Goal: Task Accomplishment & Management: Complete application form

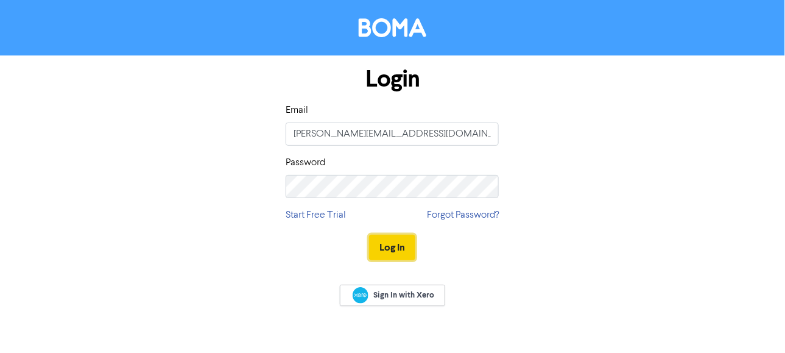
click at [389, 243] on button "Log In" at bounding box center [392, 248] width 46 height 26
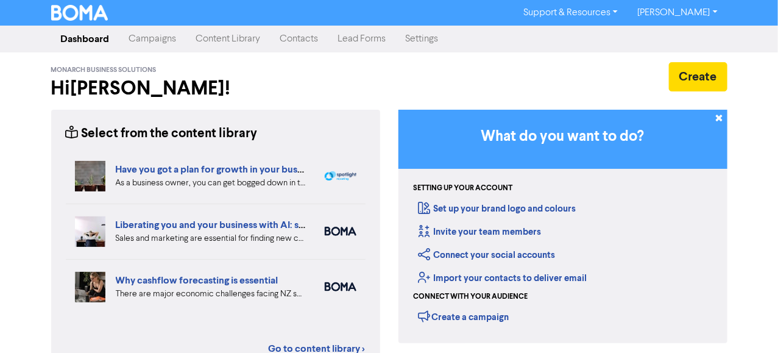
click at [293, 41] on link "Contacts" at bounding box center [300, 39] width 58 height 24
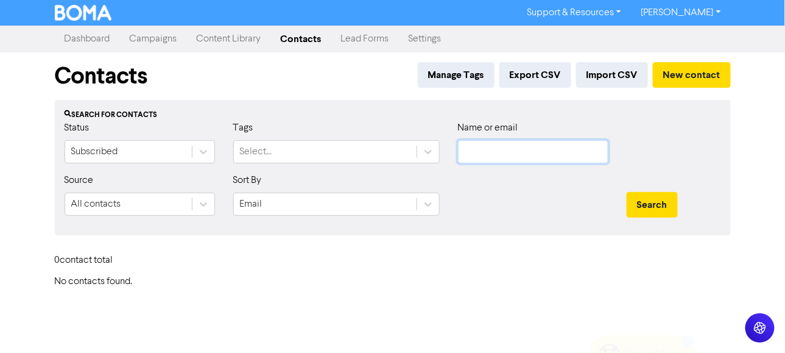
type input "[PERSON_NAME][EMAIL_ADDRESS][DOMAIN_NAME]"
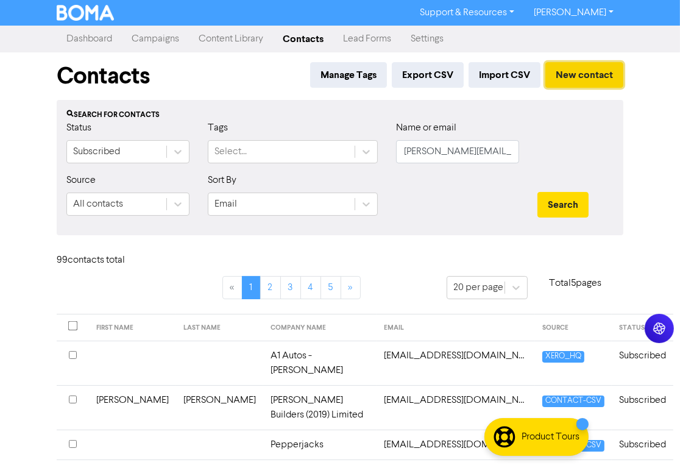
click at [556, 82] on button "New contact" at bounding box center [584, 75] width 78 height 26
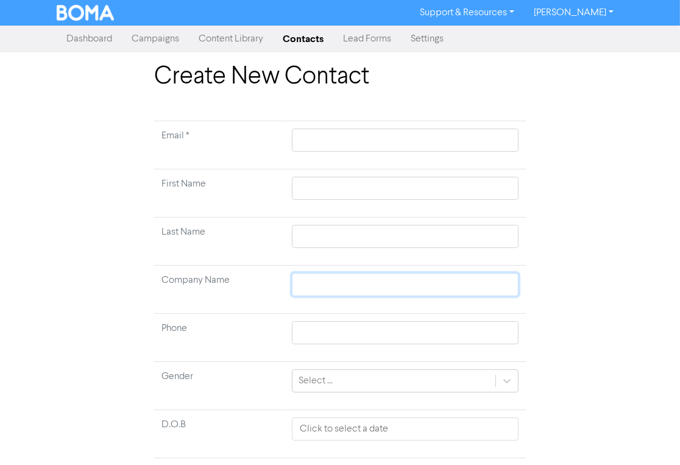
click at [331, 285] on input "text" at bounding box center [405, 284] width 227 height 23
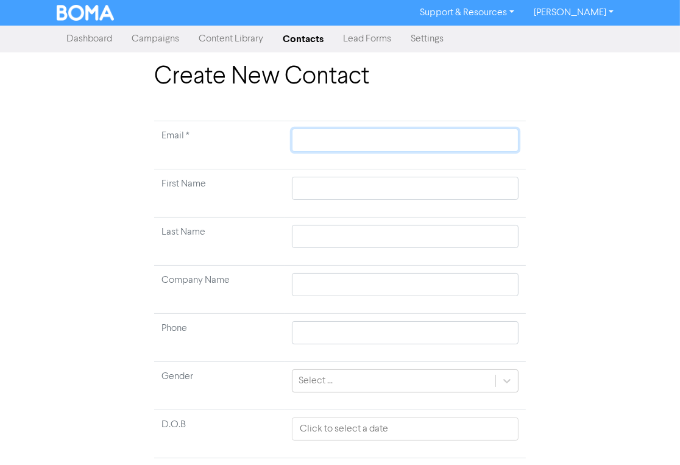
click at [333, 134] on input "text" at bounding box center [405, 140] width 227 height 23
paste input "nicola@coastalautos.nz"
type input "nicola@coastalautos.nz"
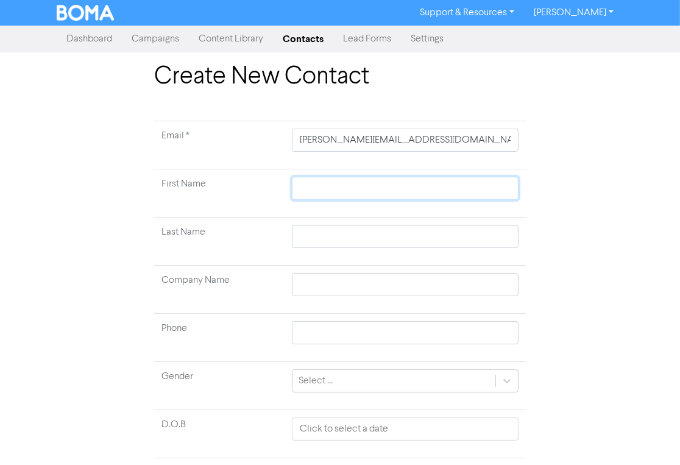
click at [331, 185] on input "text" at bounding box center [405, 188] width 227 height 23
type input "N"
type input "Ni"
type input "Nic"
type input "Nico"
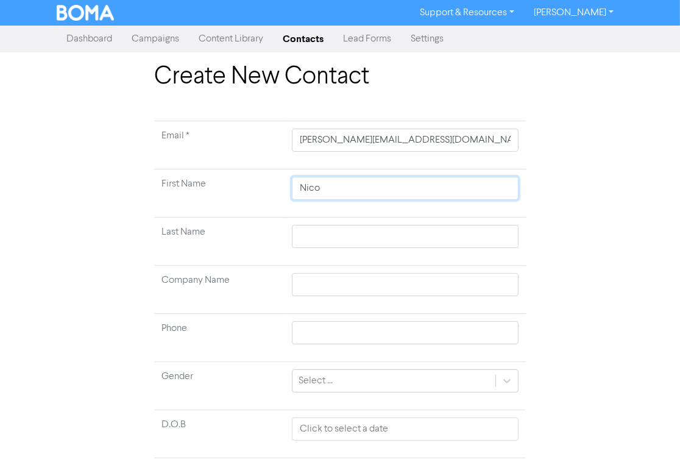
type input "Nicol"
type input "Nicola"
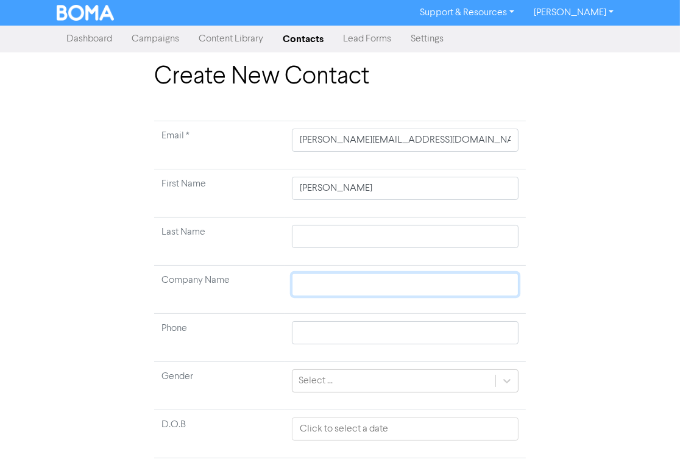
type input "C"
type input "Co"
type input "Coa"
type input "Coas"
type input "Coast"
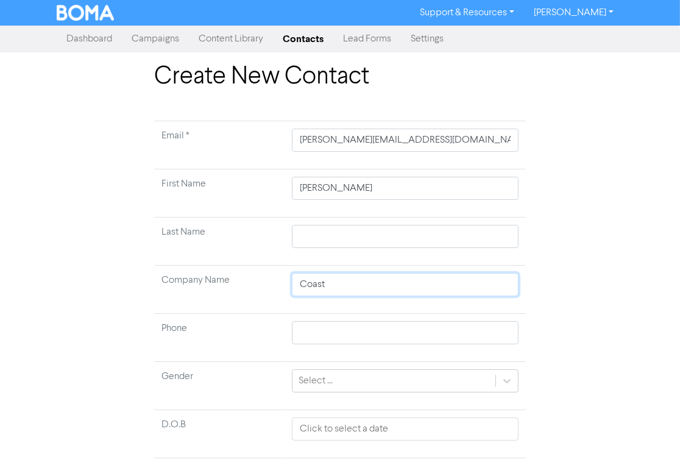
type input "Coasta"
type input "Coastal"
type input "Coastal A"
type input "Coastal Au"
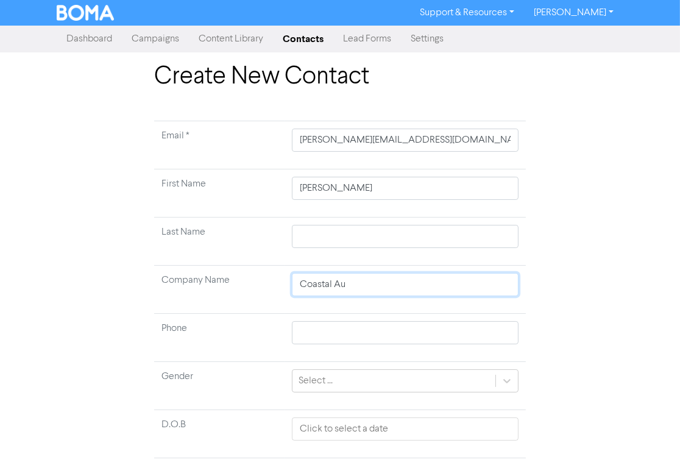
type input "Coastal Aut"
type input "Coastal Auto"
type input "Coastal Autos"
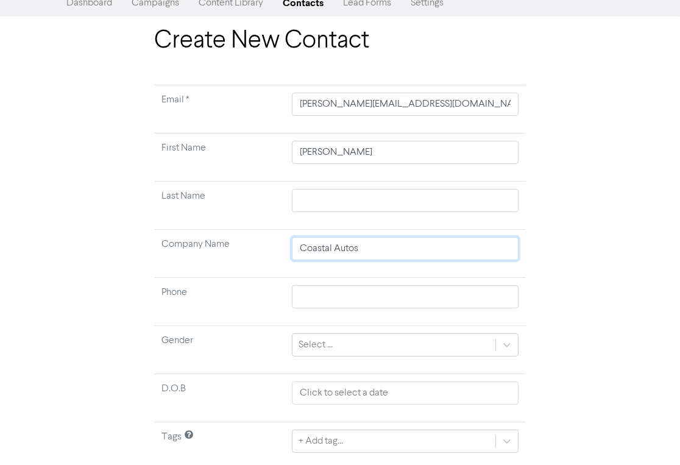
scroll to position [73, 0]
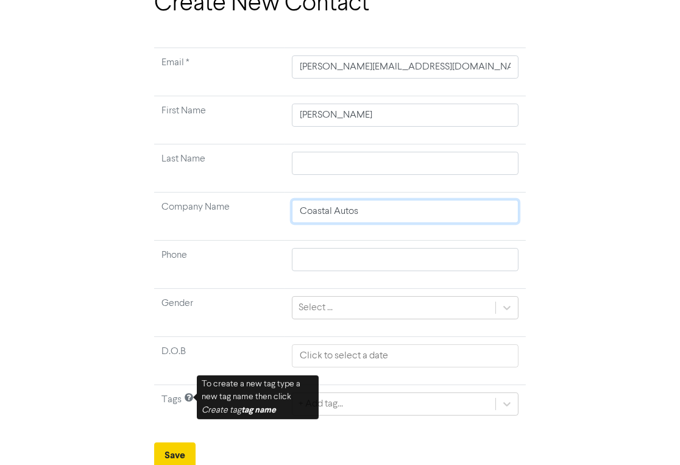
type input "Coastal Autos"
click at [175, 352] on button "Save" at bounding box center [174, 455] width 41 height 26
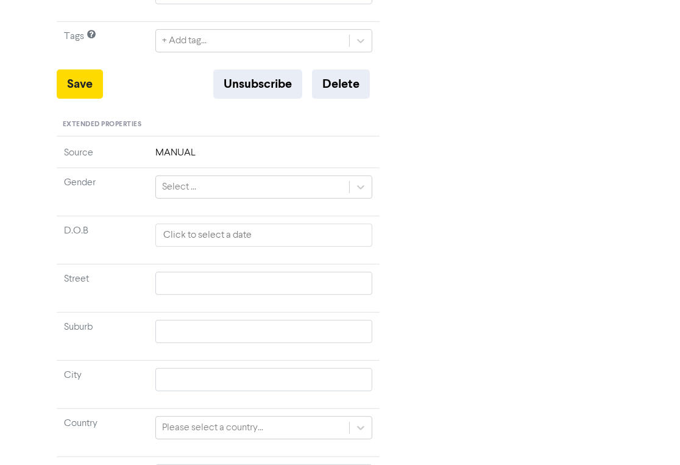
scroll to position [464, 0]
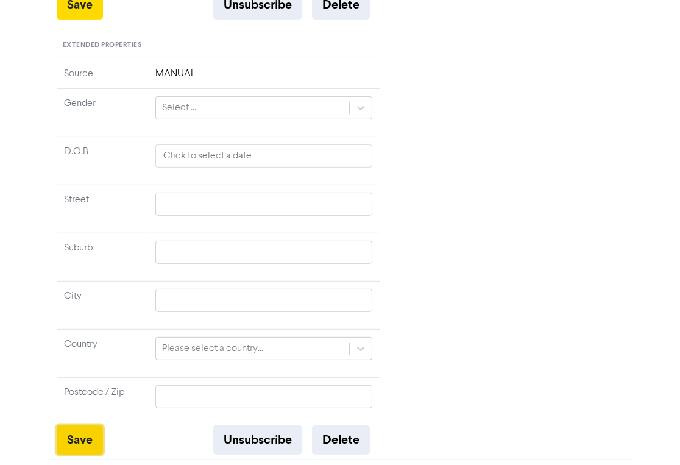
click at [91, 352] on button "Save" at bounding box center [80, 439] width 46 height 29
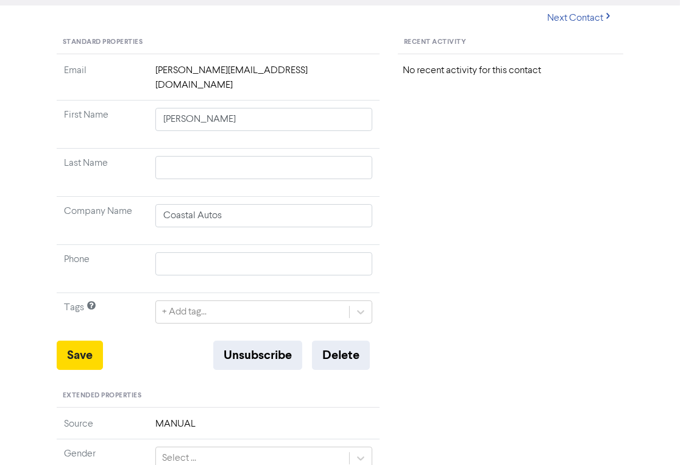
scroll to position [0, 0]
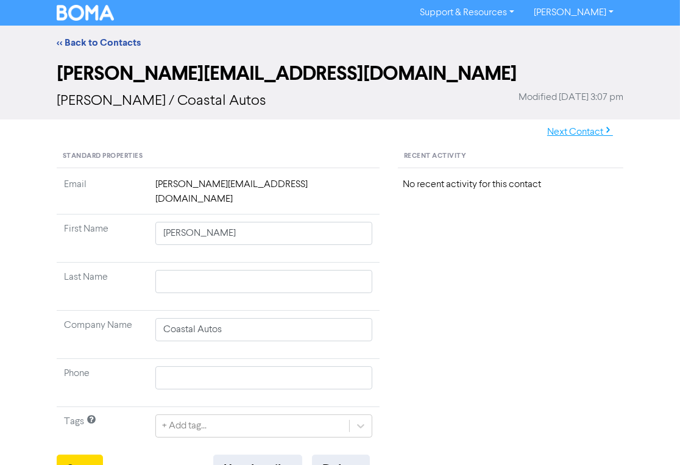
click at [573, 134] on button "Next Contact" at bounding box center [580, 132] width 87 height 26
type input "Sould Bound Limited"
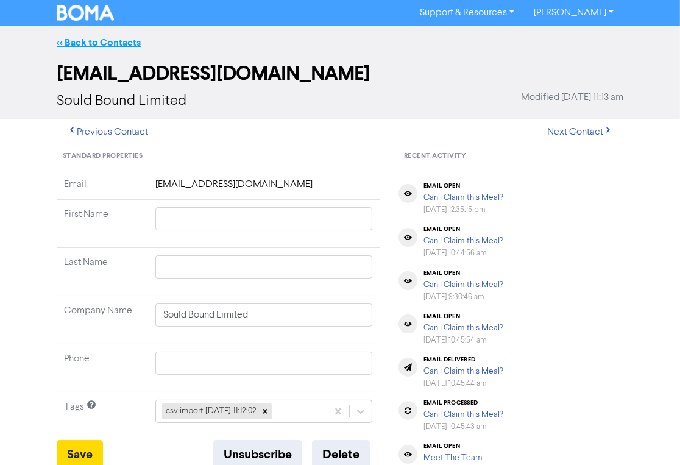
click at [96, 44] on link "<< Back to Contacts" at bounding box center [99, 43] width 84 height 12
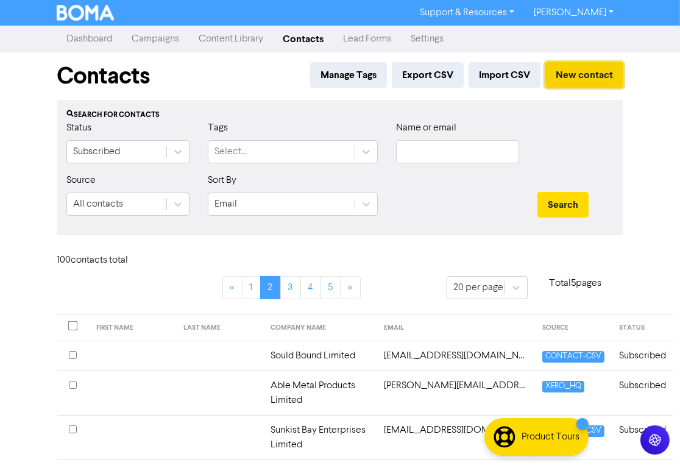
click at [567, 68] on button "New contact" at bounding box center [584, 75] width 78 height 26
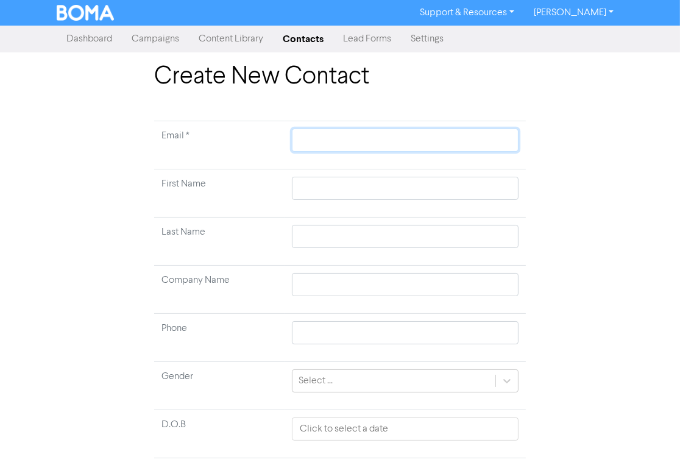
click at [349, 146] on input "text" at bounding box center [405, 140] width 227 height 23
paste input "katy.dyer@eastwest.ac.nz"
type input "katy.dyer@eastwest.ac.nz"
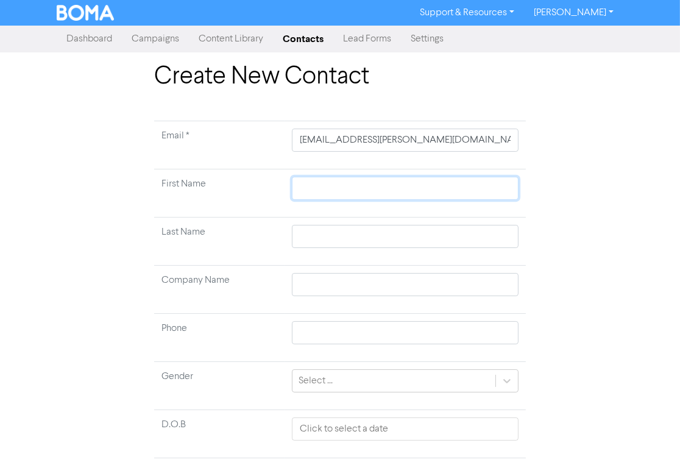
click at [324, 177] on input "text" at bounding box center [405, 188] width 227 height 23
type input "K"
type input "Ka"
type input "Kay"
type input "Ka"
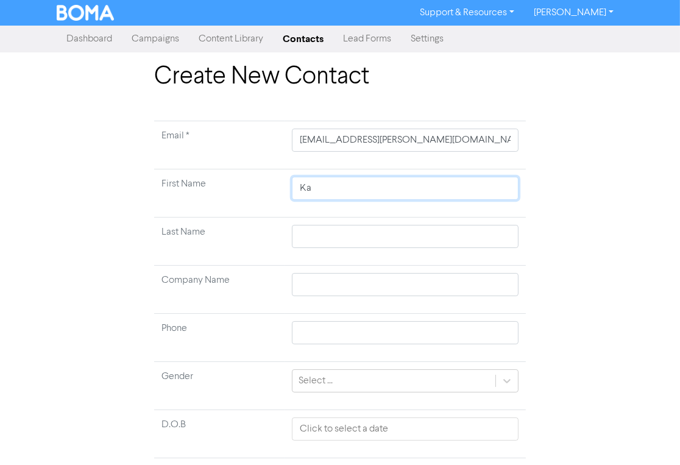
type input "Kat"
type input "Katy"
type input "Katy D"
type input "Katy Dy"
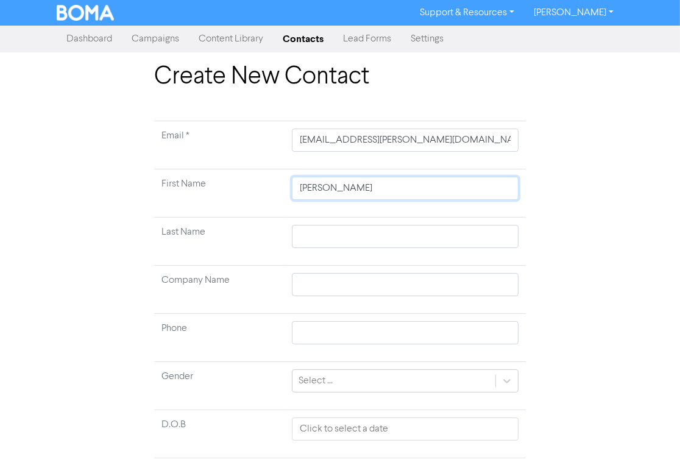
type input "Katy Dye"
type input "Katy Dyer"
drag, startPoint x: 355, startPoint y: 189, endPoint x: 319, endPoint y: 193, distance: 36.1
click at [319, 193] on input "Katy Dyer" at bounding box center [405, 188] width 227 height 23
type input "Katy"
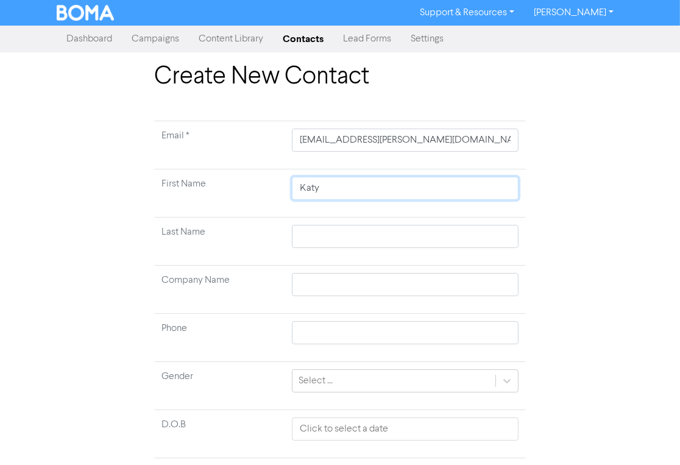
type input "Katy"
click at [317, 224] on td at bounding box center [405, 242] width 241 height 48
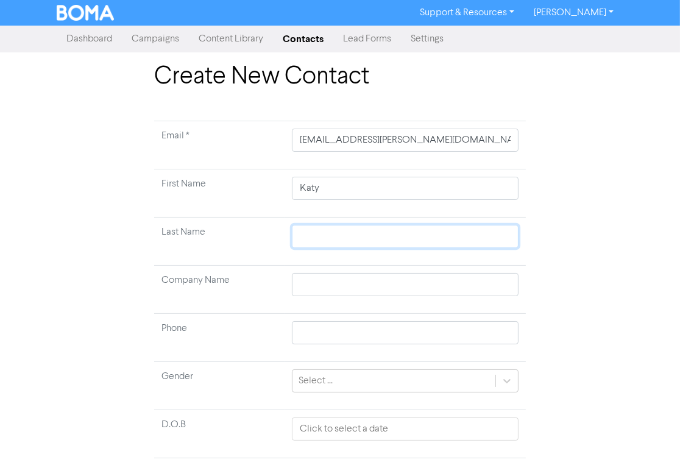
click at [340, 229] on input "text" at bounding box center [405, 236] width 227 height 23
paste input "Dyer"
type input "Dyer"
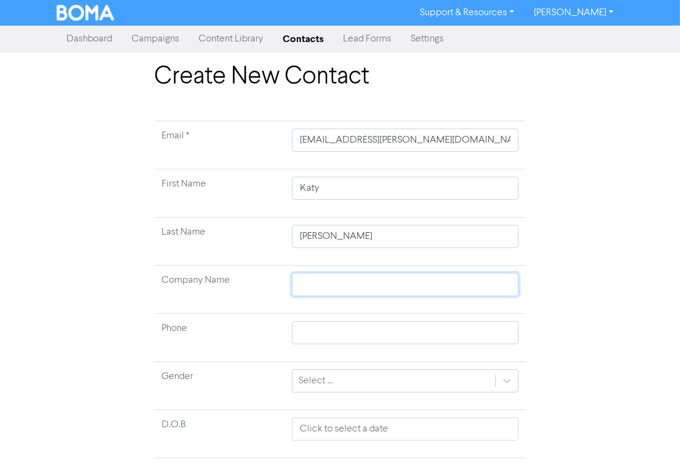
click at [333, 275] on input "text" at bounding box center [405, 284] width 227 height 23
type input "E"
type input "Ea"
type input "Eas"
type input "East"
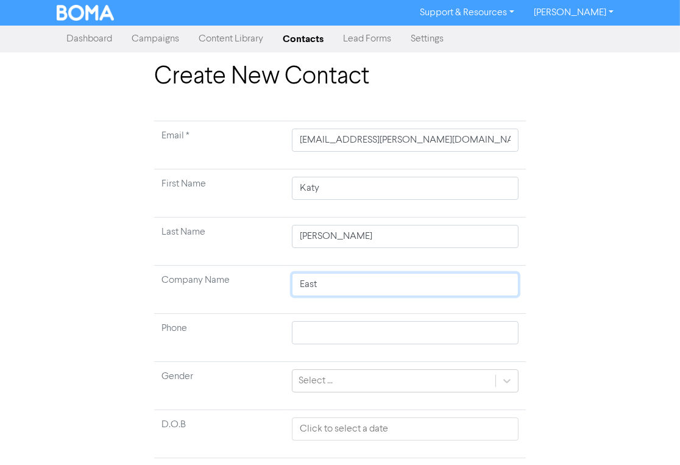
type input "East"
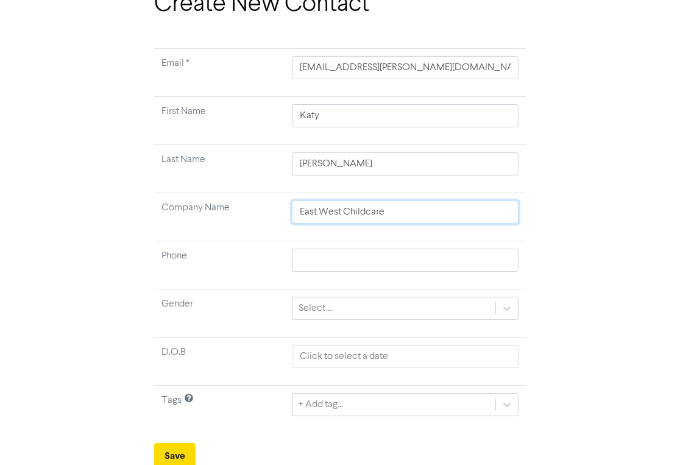
scroll to position [73, 0]
click at [171, 352] on button "Save" at bounding box center [174, 455] width 41 height 26
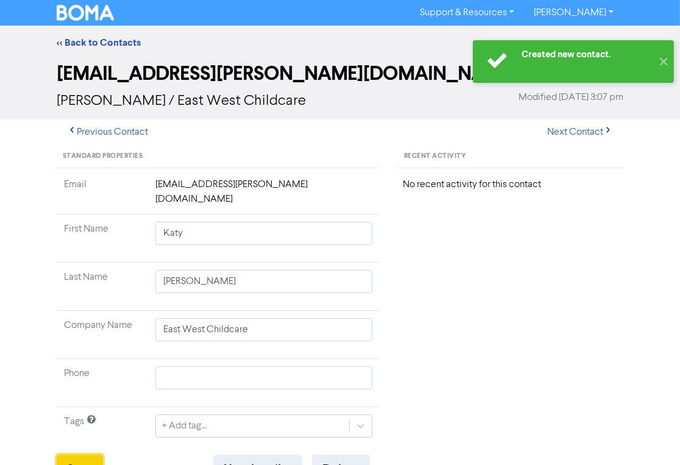
click at [78, 352] on button "Save" at bounding box center [80, 469] width 46 height 29
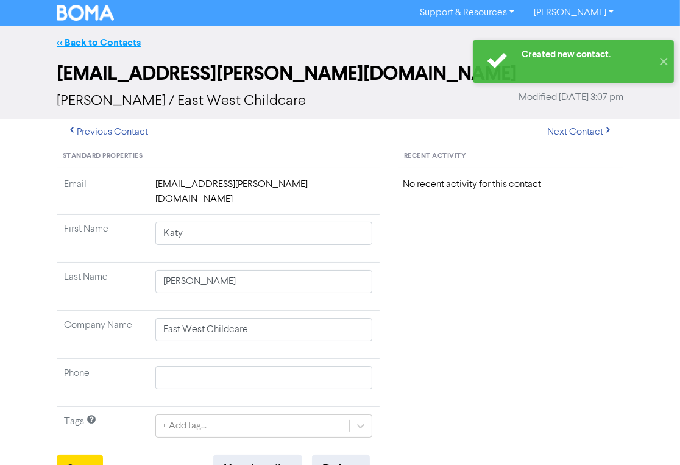
click at [113, 46] on link "<< Back to Contacts" at bounding box center [99, 43] width 84 height 12
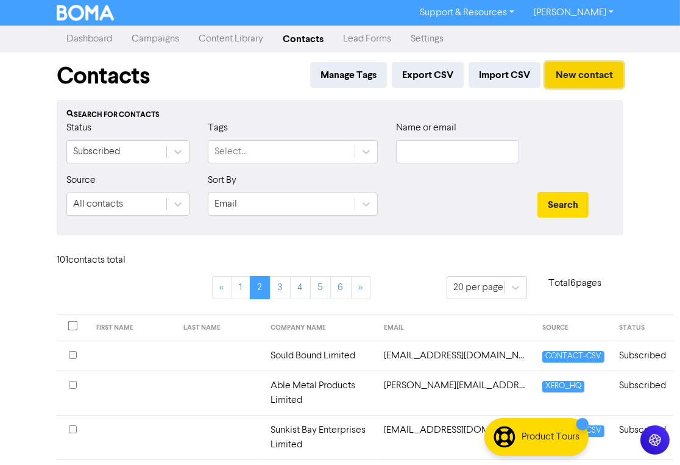
click at [578, 72] on button "New contact" at bounding box center [584, 75] width 78 height 26
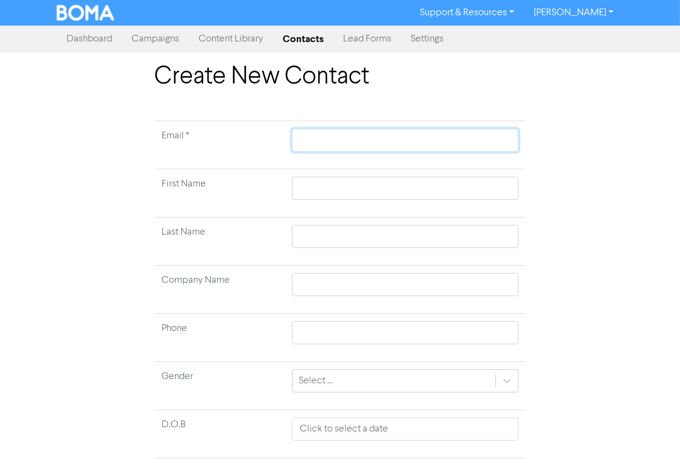
click at [327, 137] on input "text" at bounding box center [405, 140] width 227 height 23
paste input "lanam@hscomposites.co.nz"
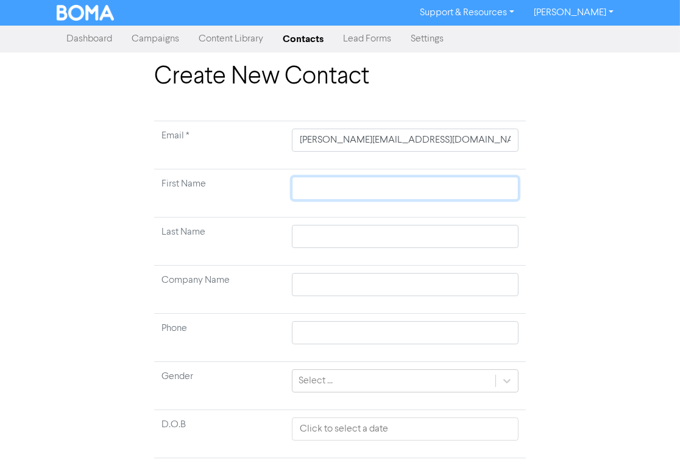
click at [326, 186] on input "text" at bounding box center [405, 188] width 227 height 23
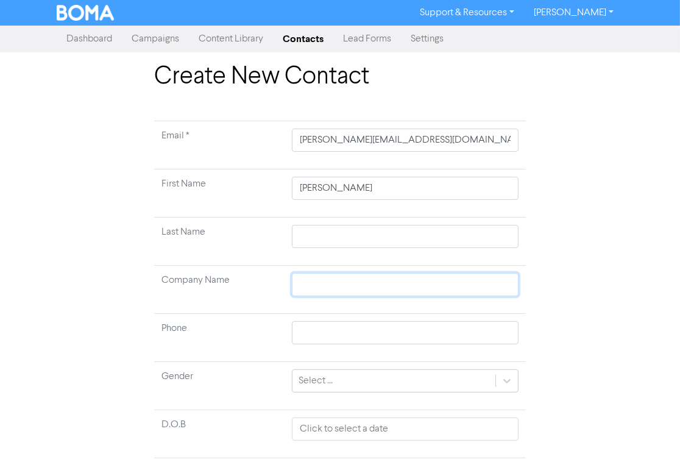
click at [460, 292] on input "text" at bounding box center [405, 284] width 227 height 23
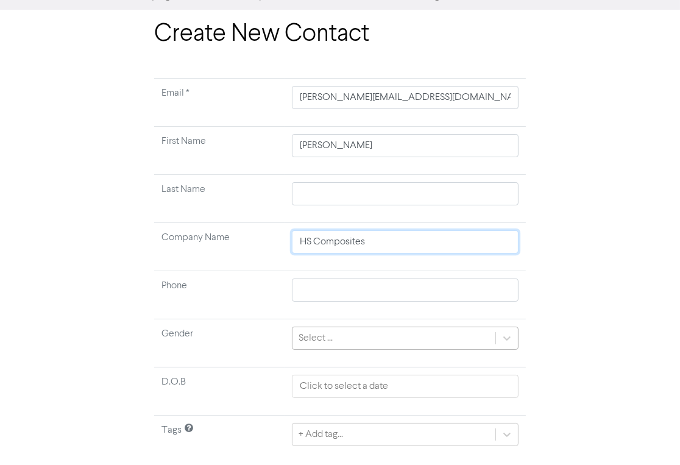
scroll to position [73, 0]
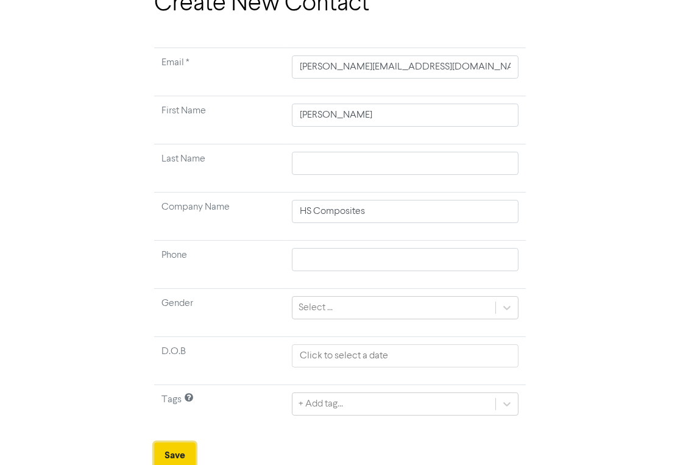
click at [173, 352] on button "Save" at bounding box center [174, 455] width 41 height 26
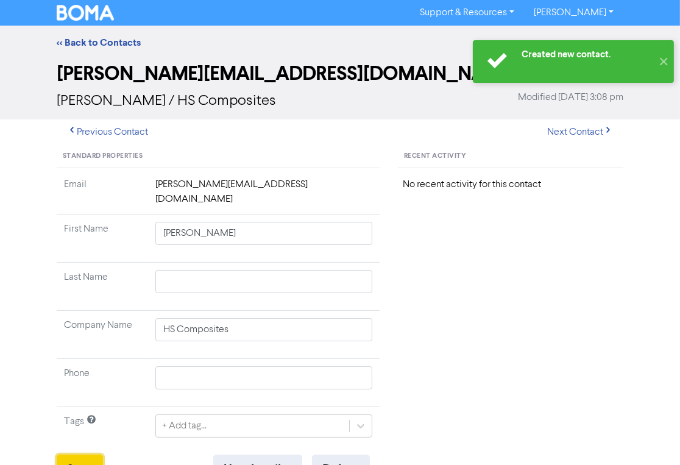
click at [94, 352] on button "Save" at bounding box center [80, 469] width 46 height 29
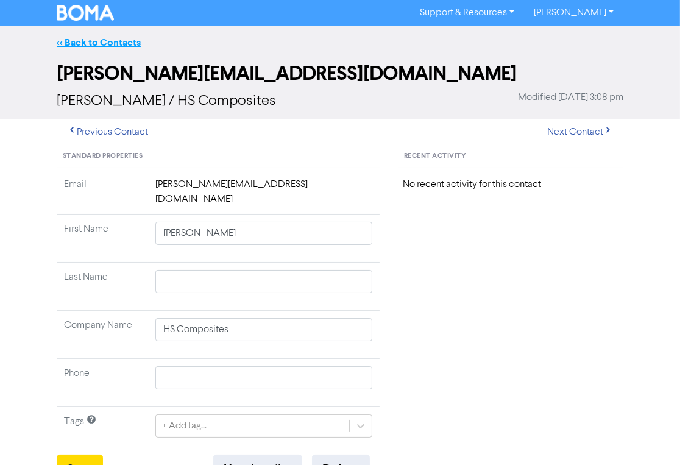
click at [106, 40] on link "<< Back to Contacts" at bounding box center [99, 43] width 84 height 12
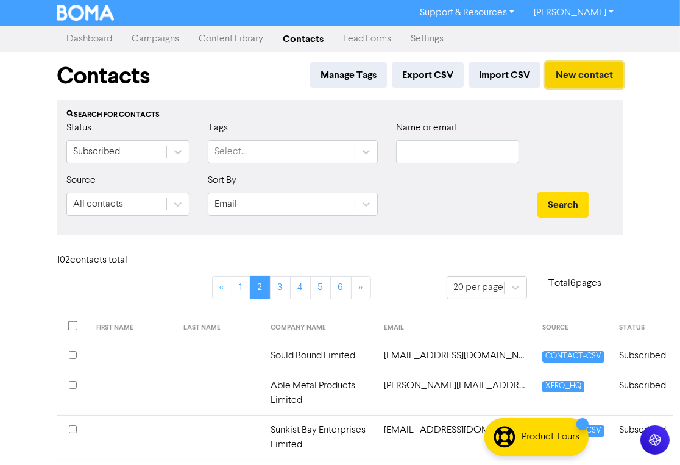
click at [595, 68] on button "New contact" at bounding box center [584, 75] width 78 height 26
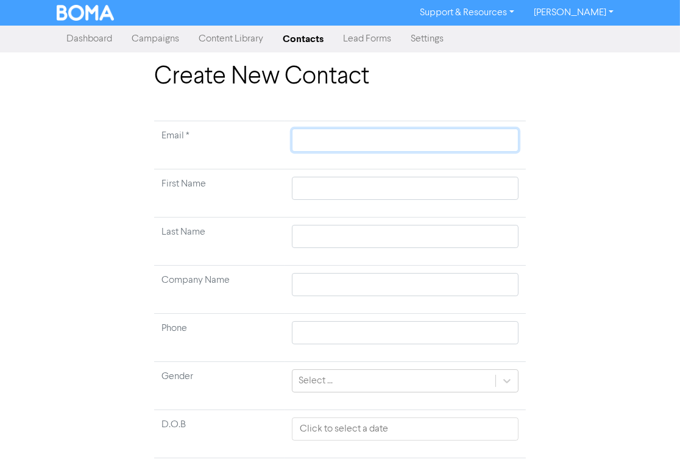
click at [346, 139] on input "text" at bounding box center [405, 140] width 227 height 23
paste input "info@macksmerch.co.nz"
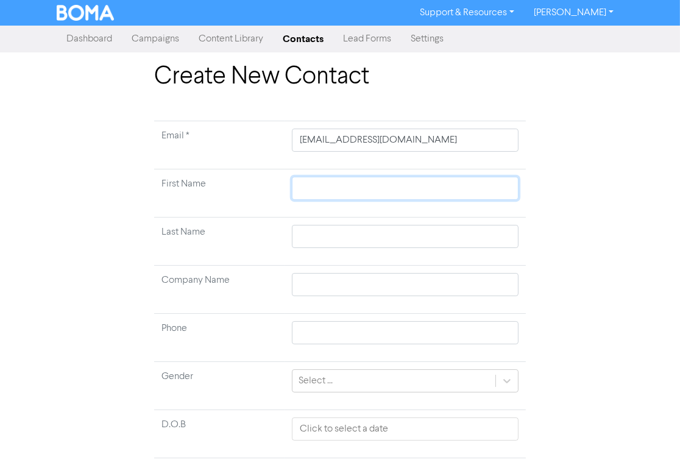
click at [338, 187] on input "text" at bounding box center [405, 188] width 227 height 23
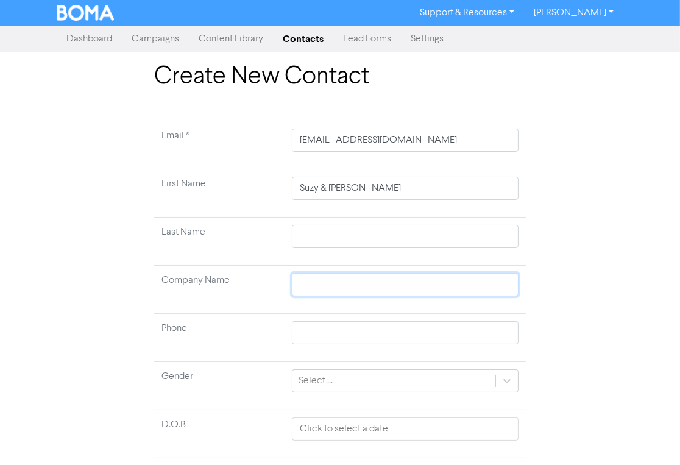
click at [328, 279] on input "text" at bounding box center [405, 284] width 227 height 23
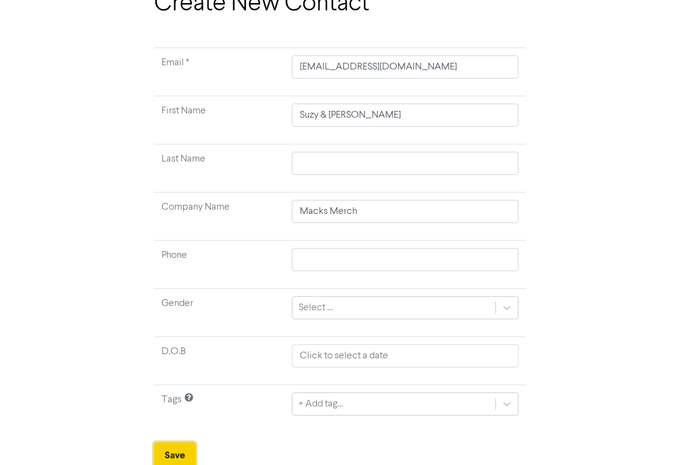
click at [183, 352] on button "Save" at bounding box center [174, 455] width 41 height 26
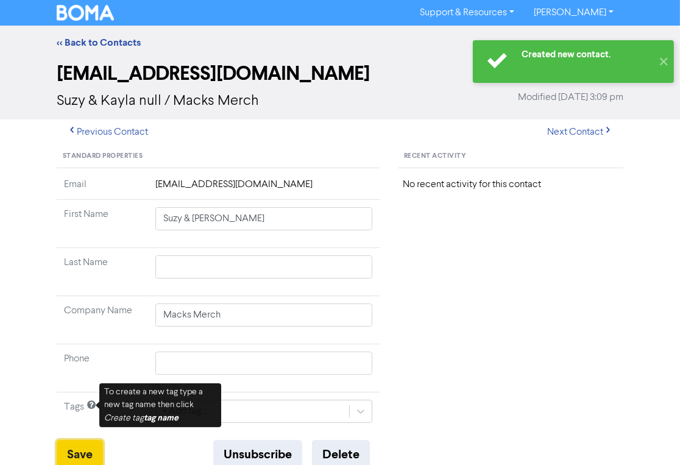
click at [80, 352] on button "Save" at bounding box center [80, 454] width 46 height 29
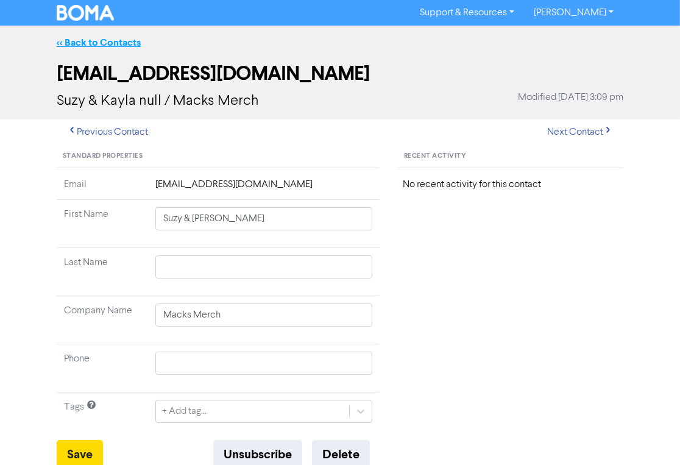
click at [105, 37] on link "<< Back to Contacts" at bounding box center [99, 43] width 84 height 12
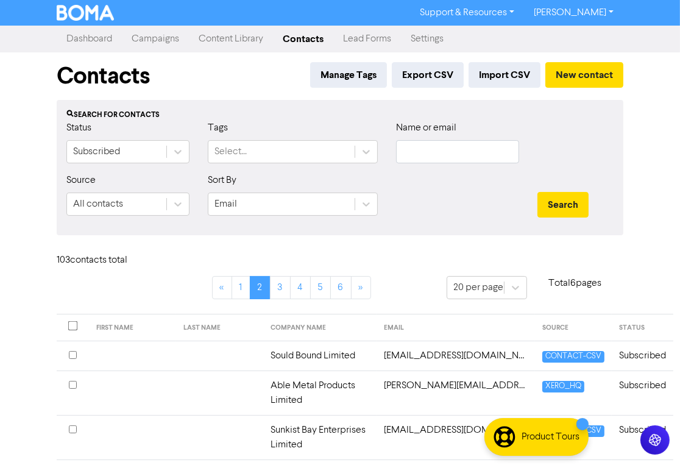
click at [159, 38] on link "Campaigns" at bounding box center [155, 39] width 67 height 24
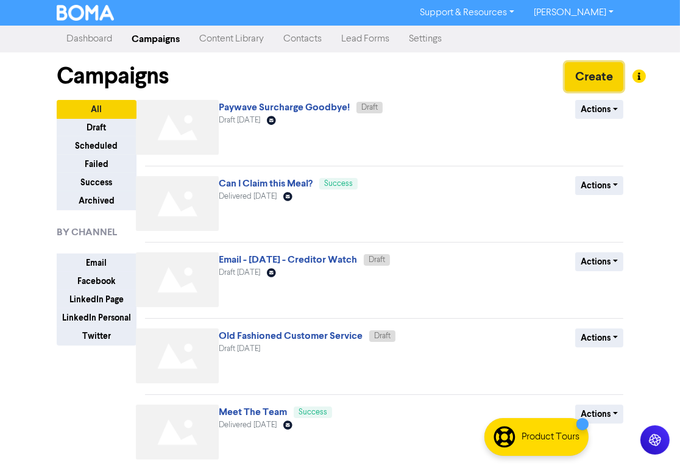
click at [598, 74] on button "Create" at bounding box center [594, 76] width 58 height 29
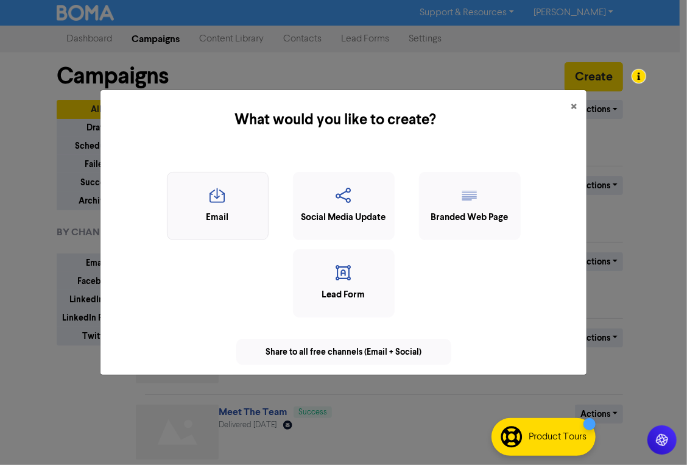
click at [221, 207] on icon "button" at bounding box center [218, 199] width 88 height 23
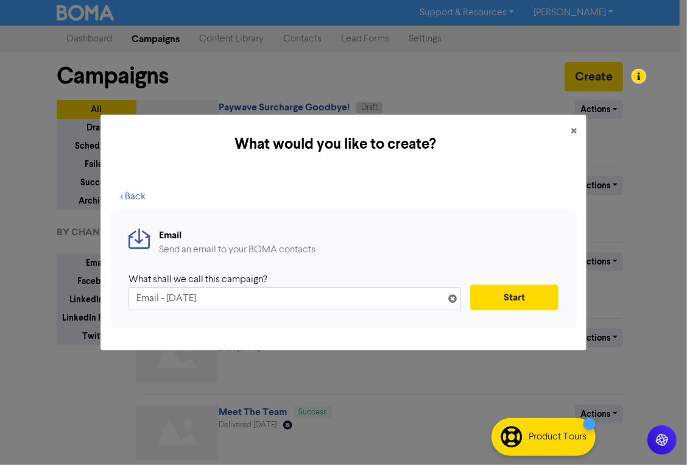
drag, startPoint x: 254, startPoint y: 305, endPoint x: 66, endPoint y: 290, distance: 188.9
click at [66, 290] on div "What would you like to create? × < Back Email Send an email to your BOMA contac…" at bounding box center [343, 232] width 687 height 465
click at [522, 301] on button "Start" at bounding box center [514, 298] width 88 height 26
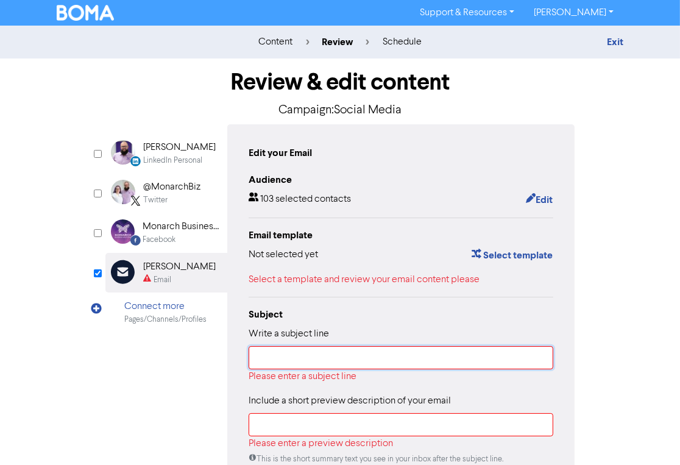
click at [385, 352] on input "text" at bounding box center [401, 357] width 305 height 23
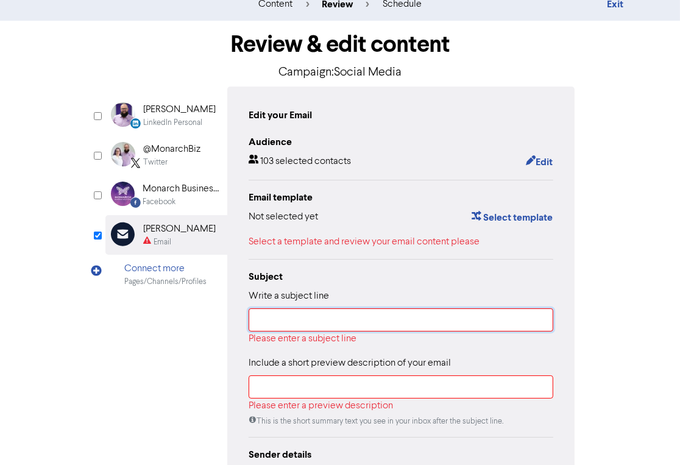
scroll to position [97, 0]
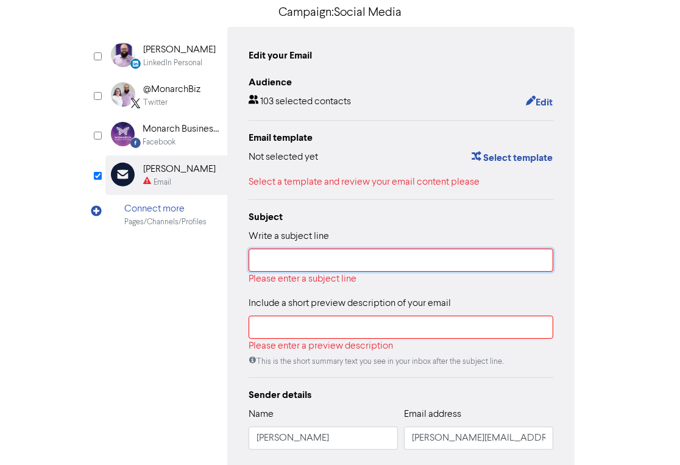
click at [330, 260] on input "text" at bounding box center [401, 260] width 305 height 23
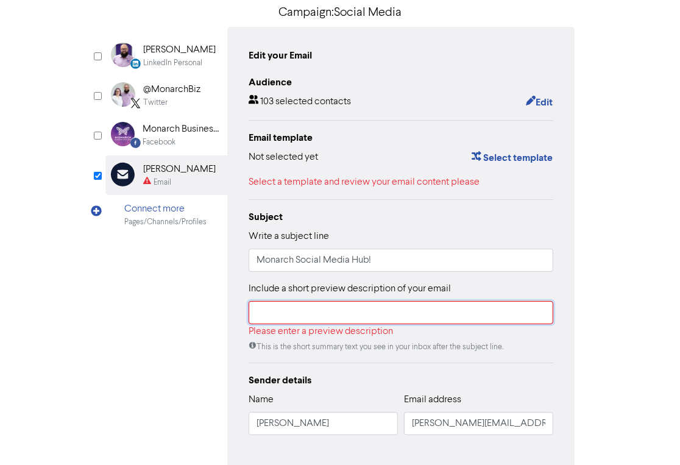
click at [316, 310] on input "text" at bounding box center [401, 312] width 305 height 23
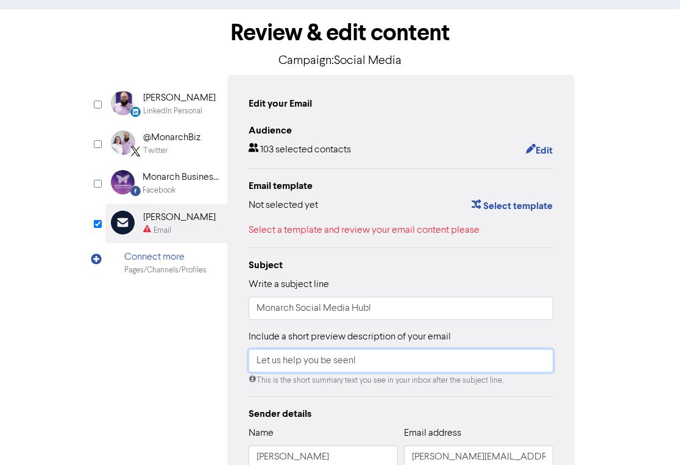
scroll to position [49, 0]
click at [527, 207] on button "Select template" at bounding box center [512, 206] width 82 height 16
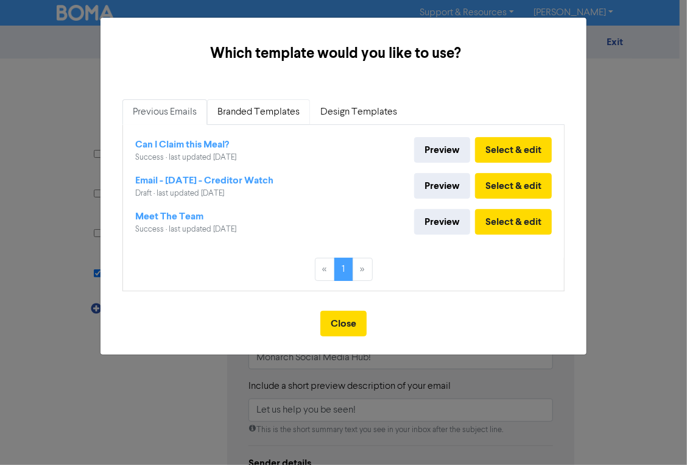
click at [289, 110] on link "Branded Templates" at bounding box center [258, 112] width 103 height 26
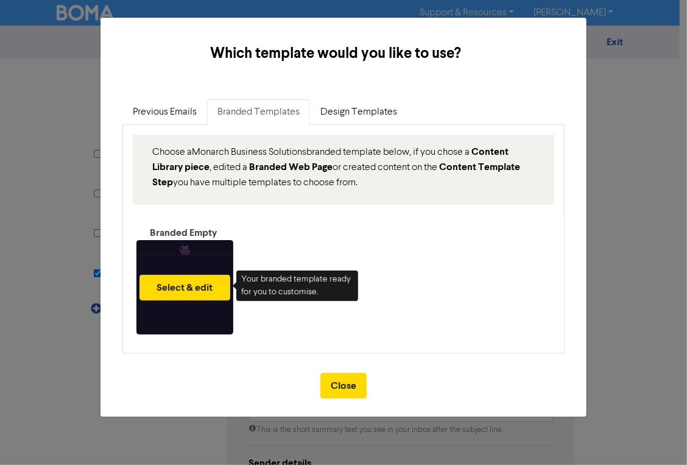
click at [219, 263] on div "Select & edit" at bounding box center [184, 287] width 97 height 94
click at [194, 288] on button "Select & edit" at bounding box center [185, 288] width 91 height 26
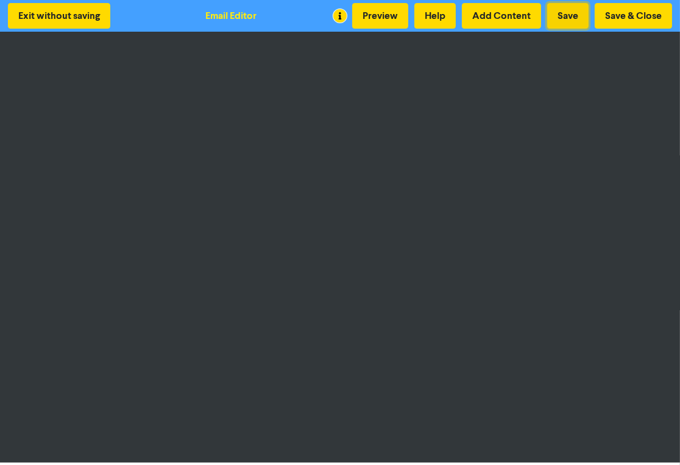
click at [576, 18] on button "Save" at bounding box center [567, 16] width 41 height 26
click at [624, 8] on button "Save & Close" at bounding box center [633, 16] width 77 height 26
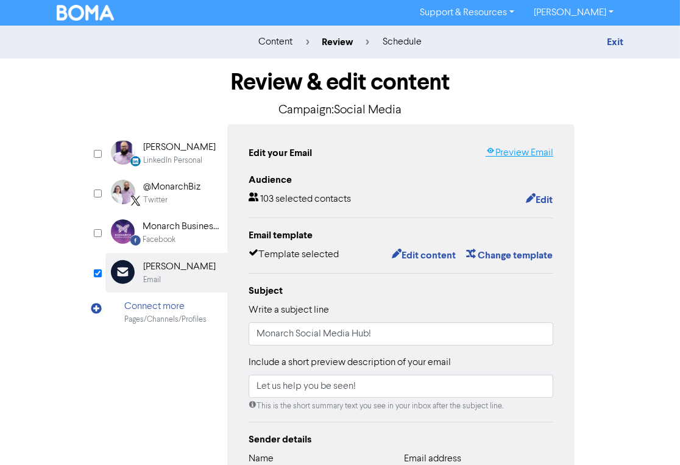
click at [522, 148] on link "Preview Email" at bounding box center [520, 153] width 68 height 15
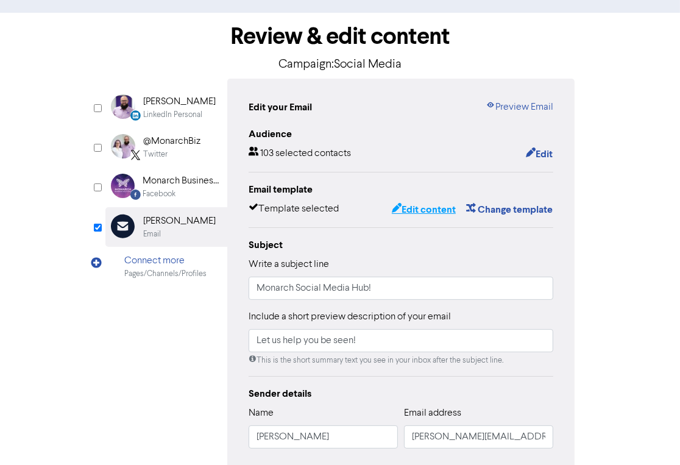
scroll to position [97, 0]
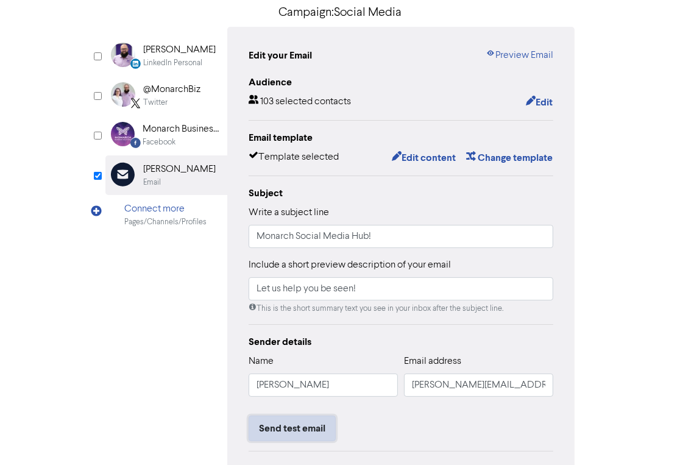
click at [297, 352] on button "Send test email" at bounding box center [292, 429] width 87 height 26
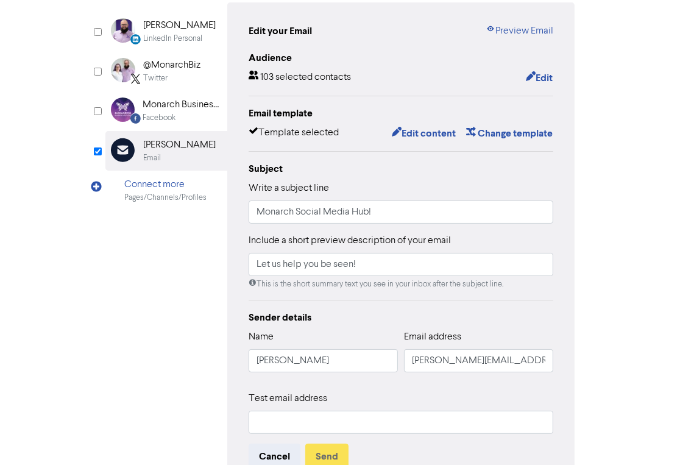
scroll to position [146, 0]
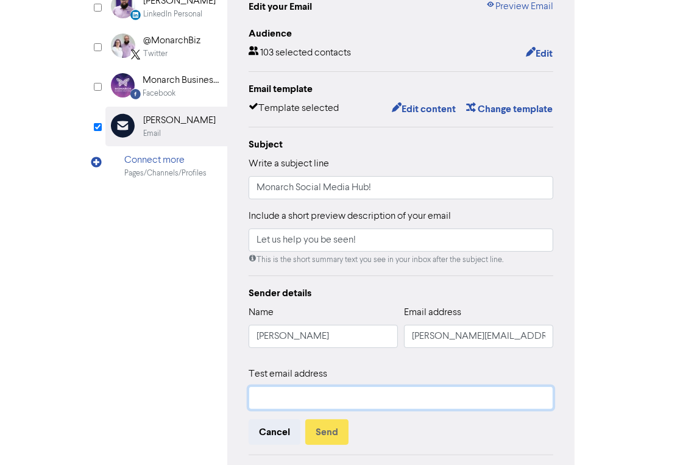
click at [351, 352] on input "text" at bounding box center [401, 397] width 305 height 23
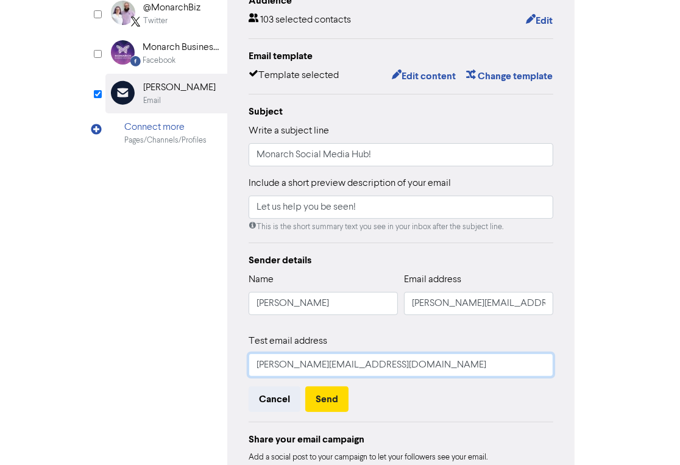
scroll to position [195, 0]
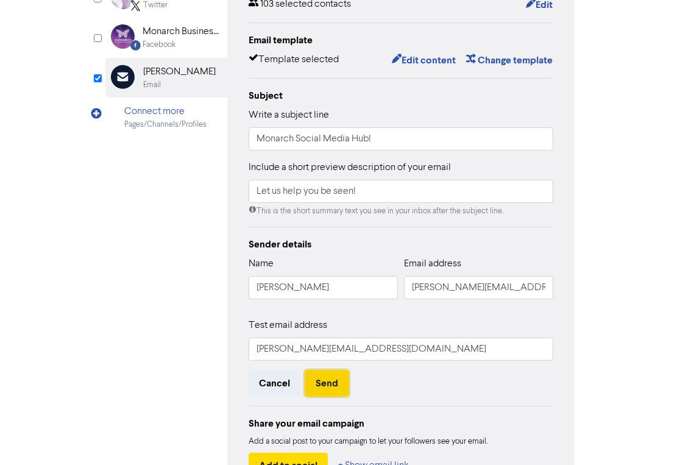
click at [330, 352] on button "Send" at bounding box center [326, 383] width 43 height 26
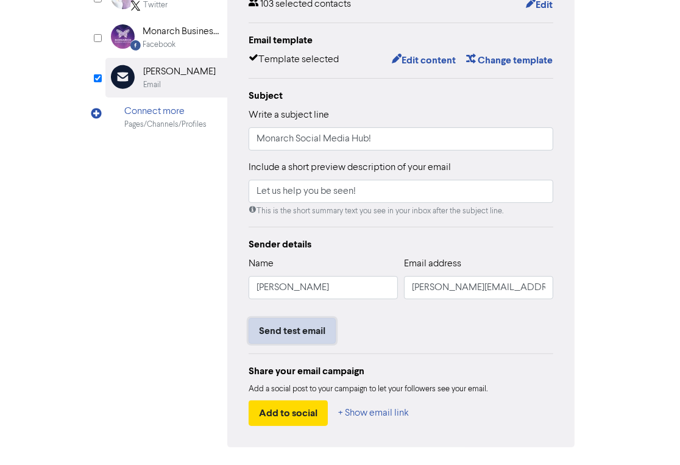
click at [284, 331] on button "Send test email" at bounding box center [292, 331] width 87 height 26
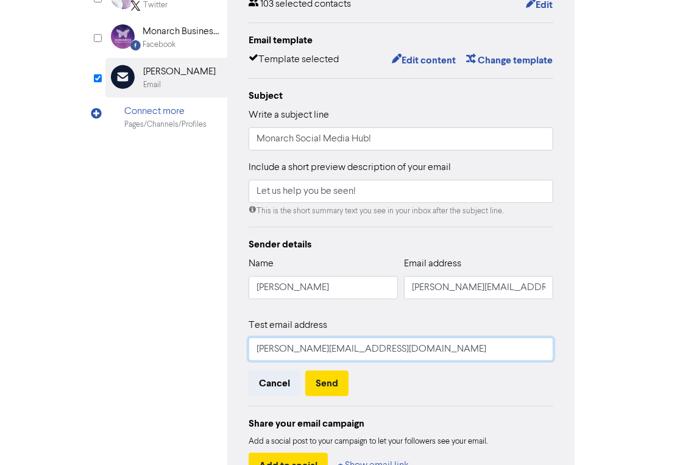
drag, startPoint x: 269, startPoint y: 346, endPoint x: 215, endPoint y: 355, distance: 55.1
click at [215, 352] on div "LinkedIn Personal Created with Sketch. Joel Welch LinkedIn Personal @MonarchBiz…" at bounding box center [339, 214] width 469 height 570
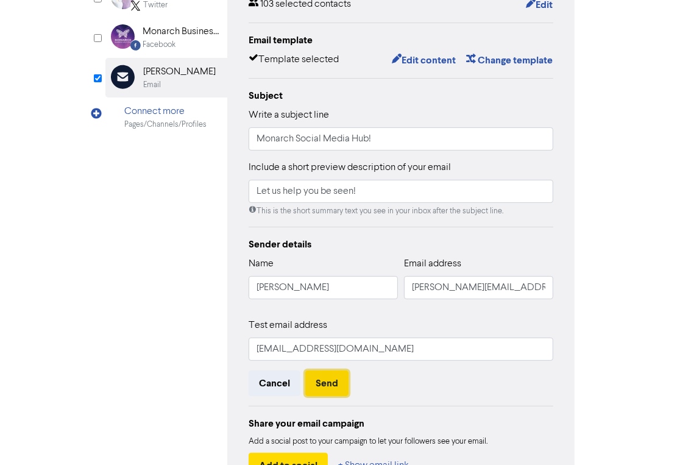
click at [328, 352] on button "Send" at bounding box center [326, 383] width 43 height 26
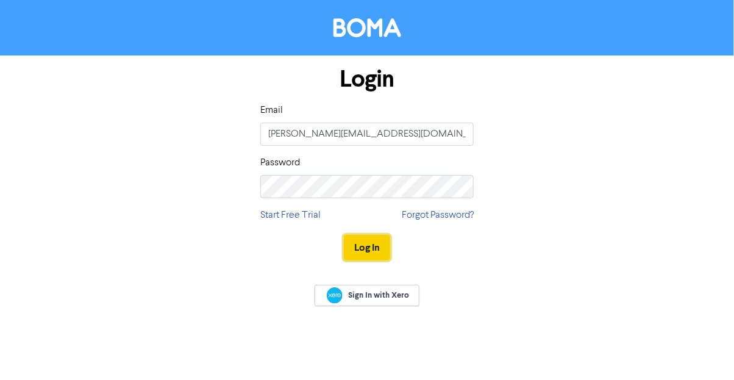
click at [374, 241] on button "Log In" at bounding box center [367, 248] width 46 height 26
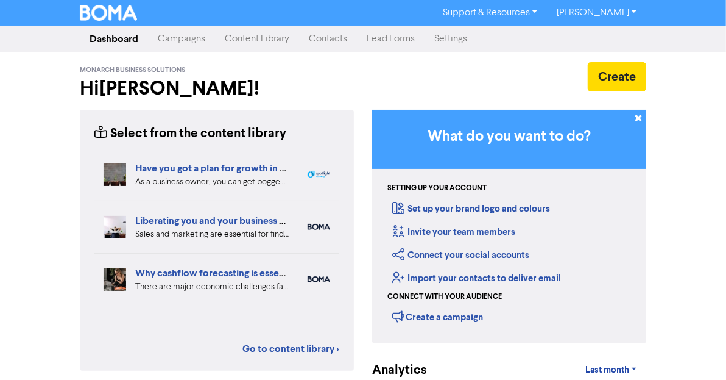
click at [148, 41] on link "Campaigns" at bounding box center [181, 39] width 67 height 24
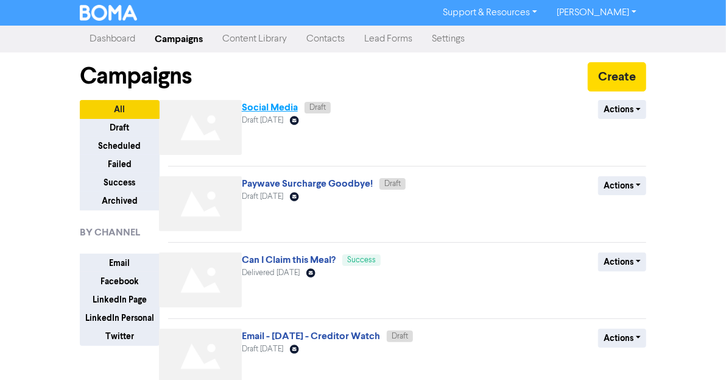
click at [242, 105] on link "Social Media" at bounding box center [270, 107] width 56 height 12
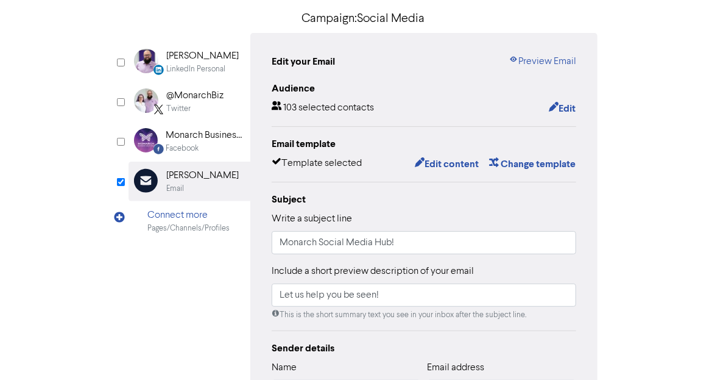
scroll to position [97, 0]
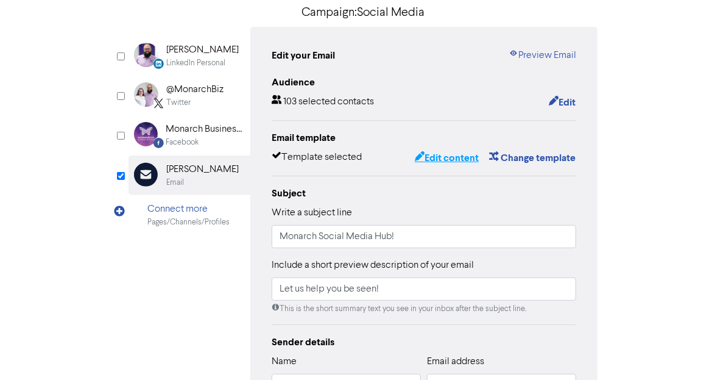
click at [480, 152] on button "Edit content" at bounding box center [446, 158] width 65 height 16
